Goal: Task Accomplishment & Management: Use online tool/utility

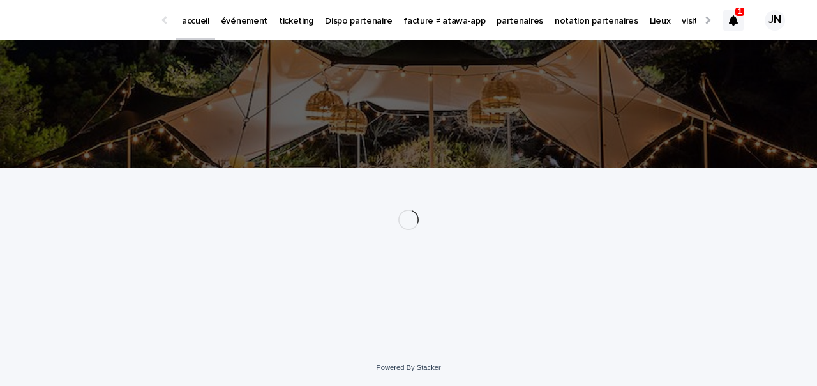
click at [243, 26] on p "événement" at bounding box center [244, 13] width 47 height 27
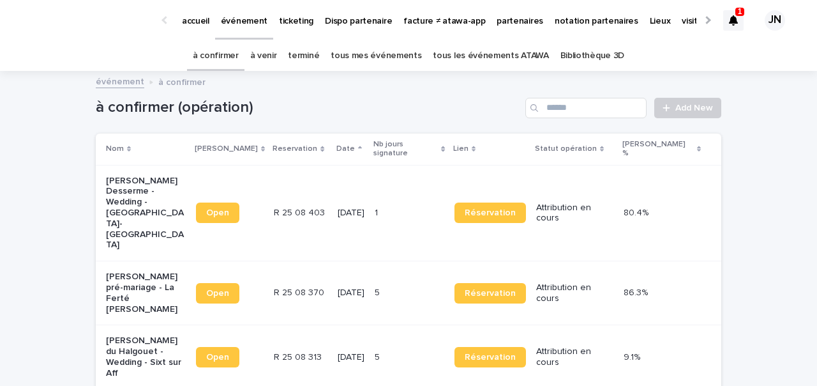
click at [316, 52] on link "terminé" at bounding box center [303, 56] width 31 height 30
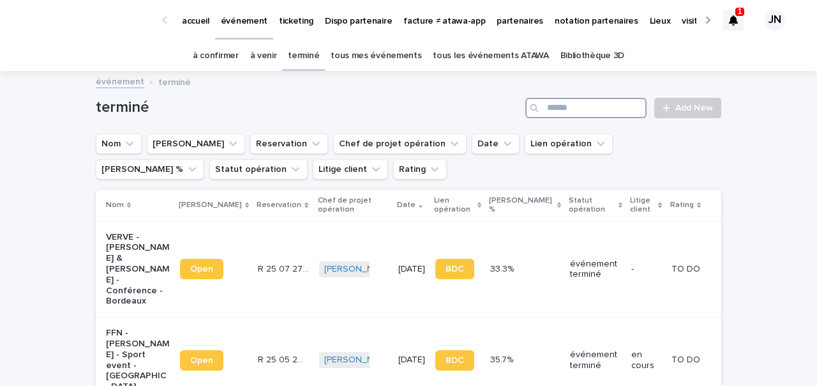
click at [591, 105] on input "Search" at bounding box center [586, 108] width 121 height 20
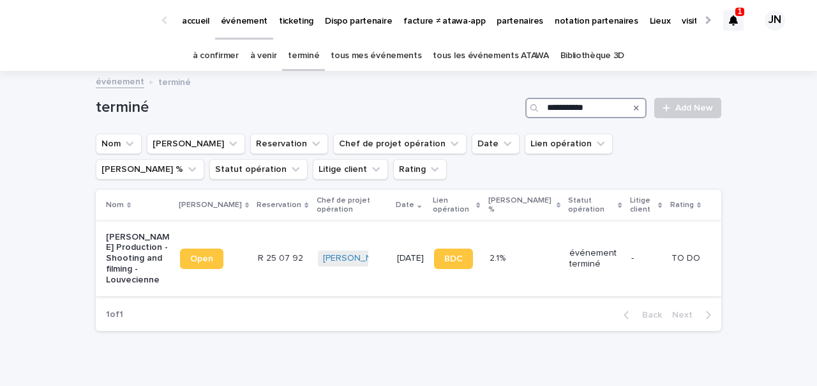
type input "**********"
click at [362, 269] on div "[PERSON_NAME] + 0" at bounding box center [353, 258] width 70 height 26
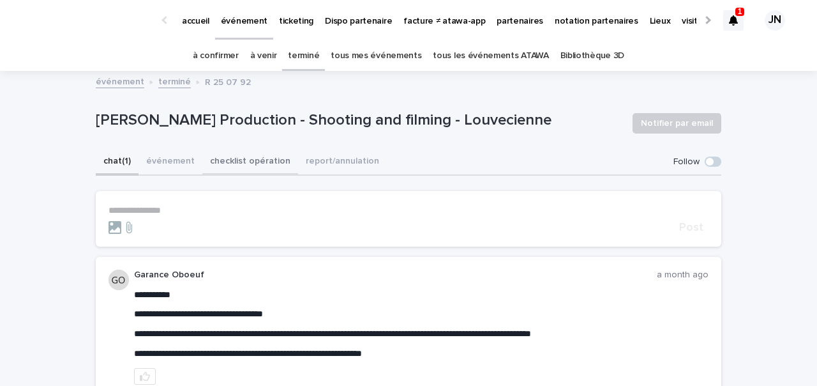
click at [262, 168] on button "checklist opération" at bounding box center [250, 162] width 96 height 27
click at [119, 161] on button "chat (1)" at bounding box center [117, 162] width 43 height 27
click at [249, 169] on button "checklist opération" at bounding box center [250, 162] width 96 height 27
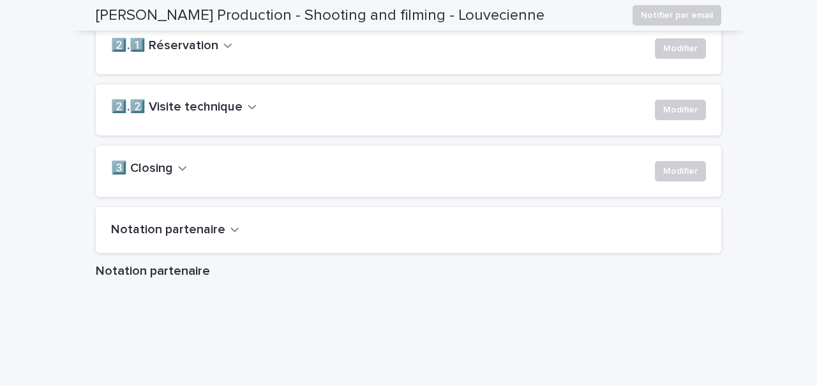
scroll to position [973, 0]
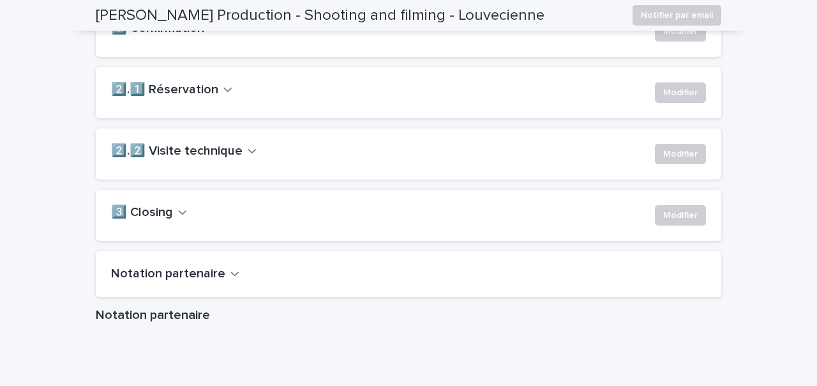
click at [154, 220] on h2 "3️⃣ Closing" at bounding box center [142, 212] width 62 height 15
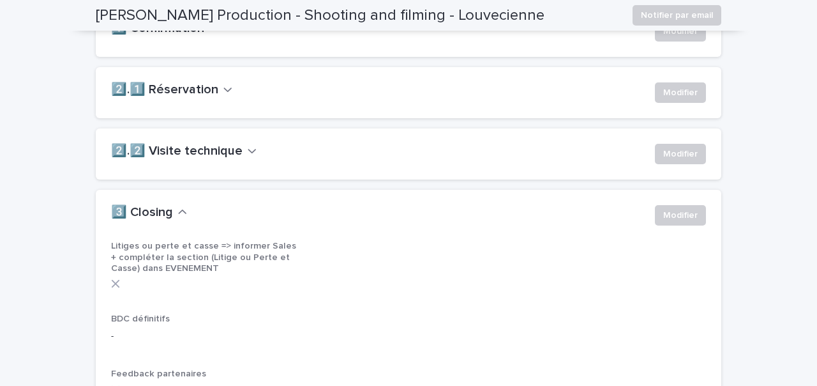
click at [154, 220] on h2 "3️⃣ Closing" at bounding box center [142, 212] width 62 height 15
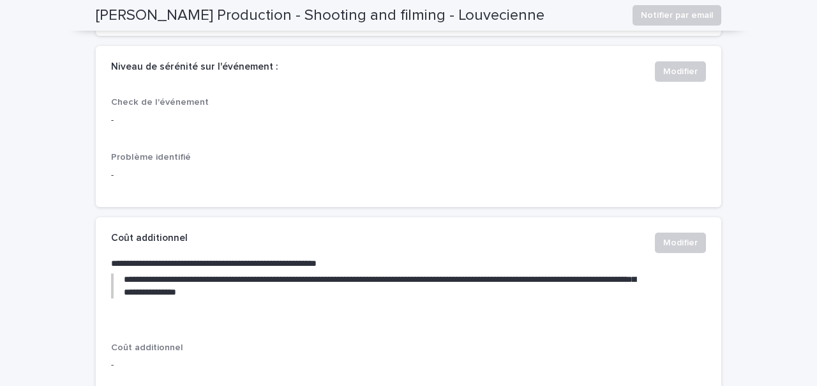
scroll to position [0, 0]
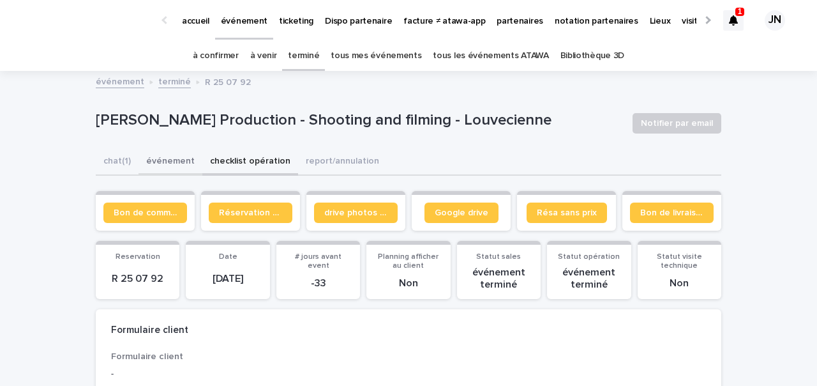
click at [175, 155] on button "événement" at bounding box center [171, 162] width 64 height 27
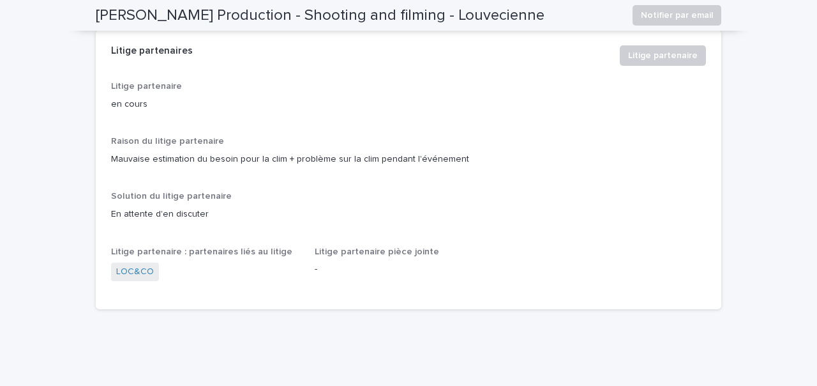
scroll to position [3446, 0]
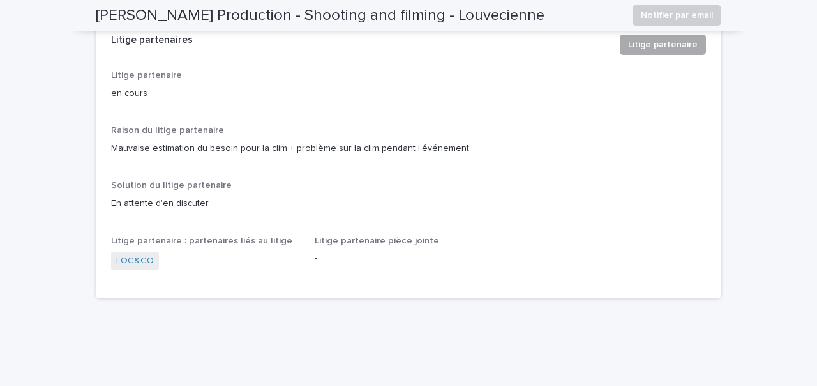
click at [637, 51] on span "Litige partenaire" at bounding box center [663, 44] width 70 height 13
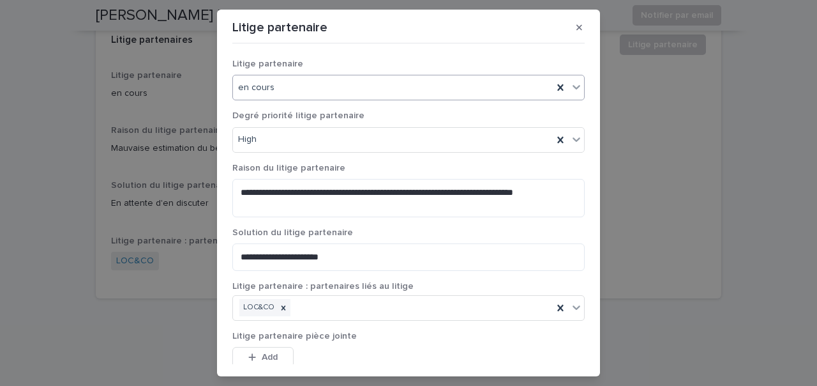
click at [312, 82] on div "en cours" at bounding box center [393, 87] width 320 height 21
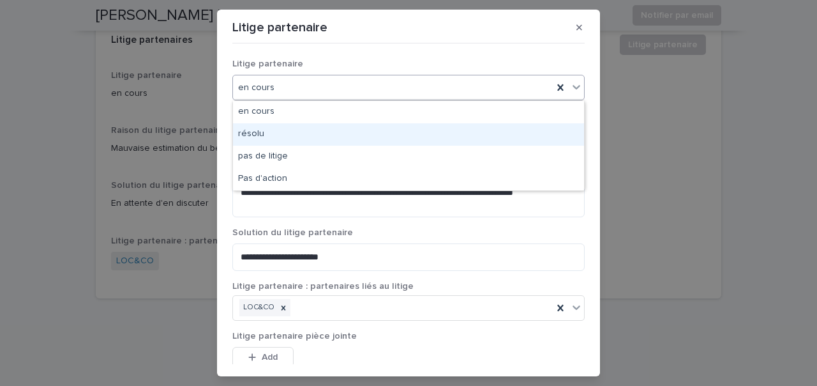
click at [273, 135] on div "résolu" at bounding box center [408, 134] width 351 height 22
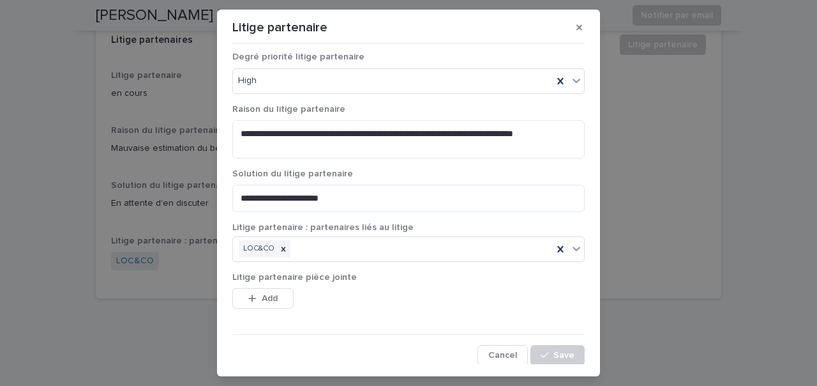
scroll to position [63, 0]
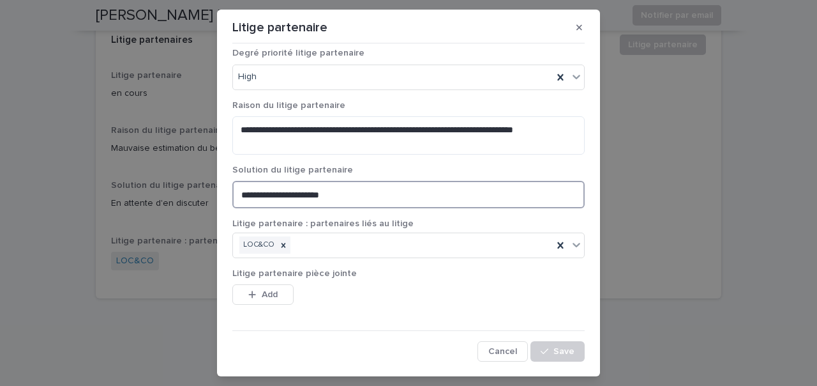
click at [345, 192] on textarea "**********" at bounding box center [408, 194] width 352 height 27
drag, startPoint x: 352, startPoint y: 195, endPoint x: 223, endPoint y: 192, distance: 129.7
click at [223, 192] on section "**********" at bounding box center [408, 193] width 383 height 367
type textarea "**********"
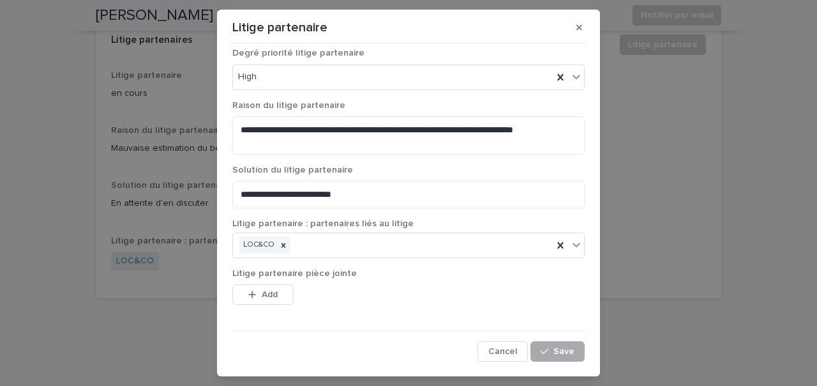
click at [554, 342] on button "Save" at bounding box center [558, 351] width 54 height 20
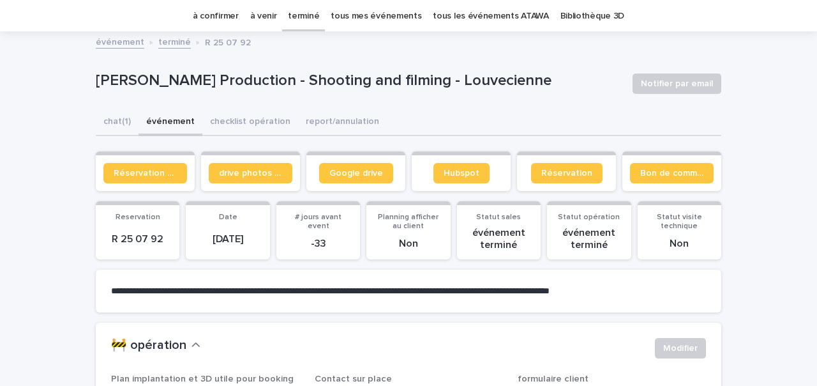
scroll to position [39, 0]
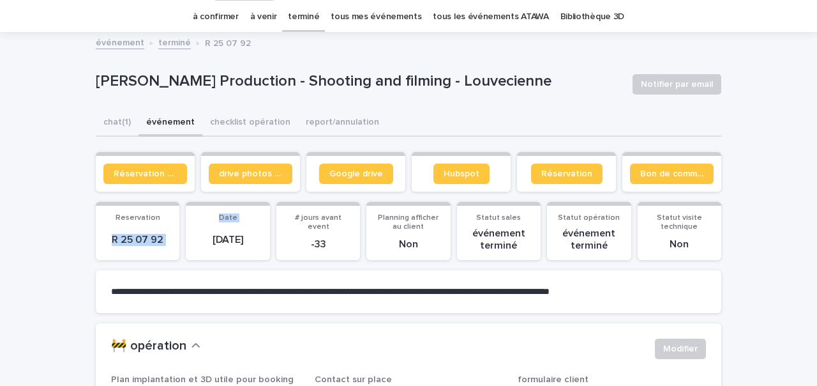
drag, startPoint x: 113, startPoint y: 239, endPoint x: 201, endPoint y: 238, distance: 87.5
click at [201, 239] on div "Reservation R 25 07 92 Date [DATE] # jours avant event -33 Planning afficher au…" at bounding box center [409, 231] width 626 height 58
click at [187, 238] on section "Date [DATE]" at bounding box center [228, 231] width 84 height 58
drag, startPoint x: 113, startPoint y: 239, endPoint x: 162, endPoint y: 239, distance: 48.5
click at [162, 239] on p "R 25 07 92" at bounding box center [137, 240] width 68 height 12
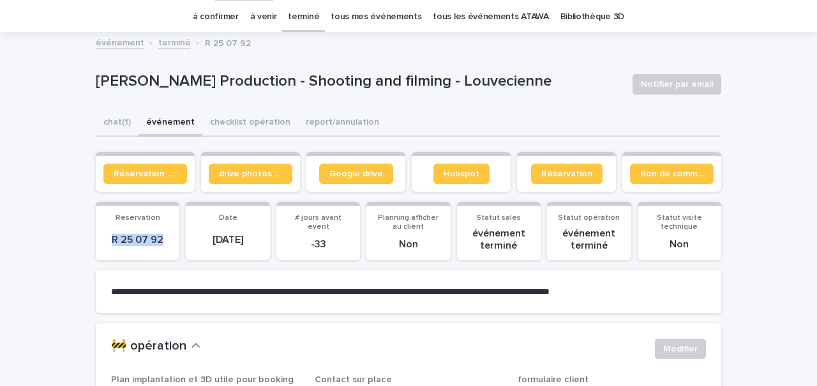
copy p "R 25 07 92"
